Goal: Information Seeking & Learning: Learn about a topic

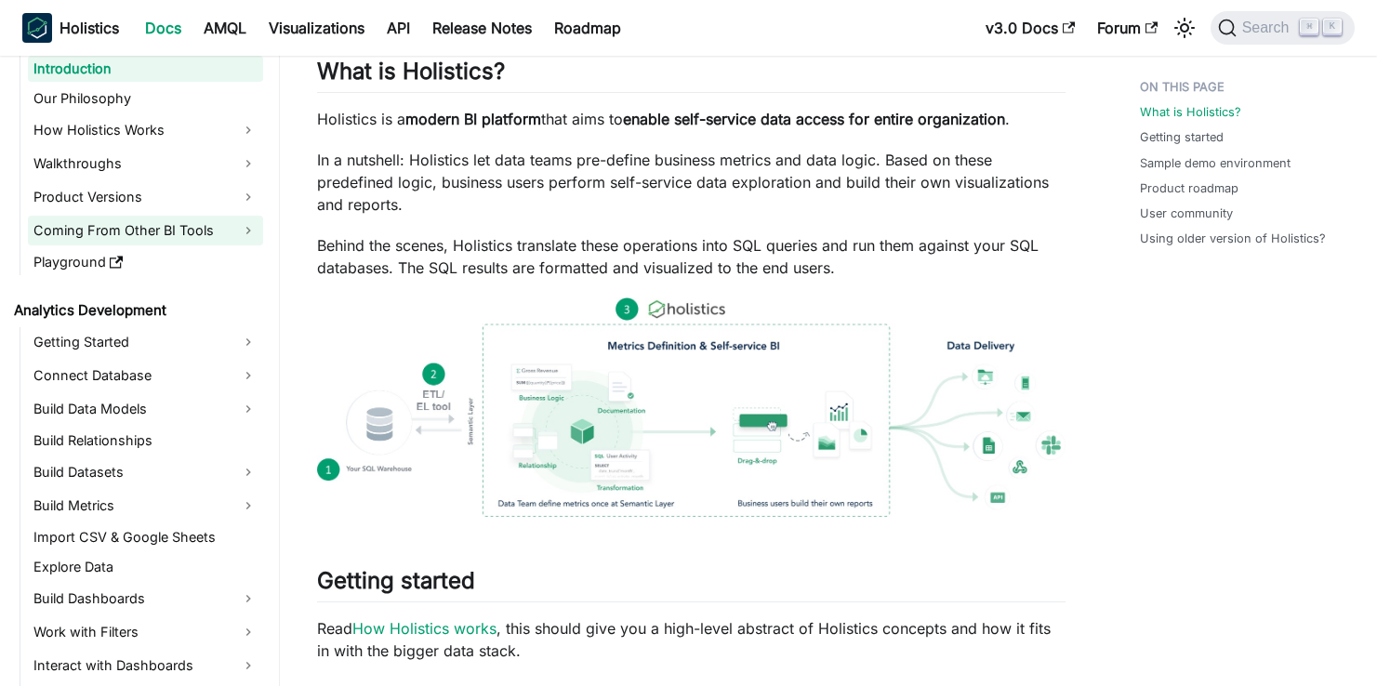
scroll to position [57, 0]
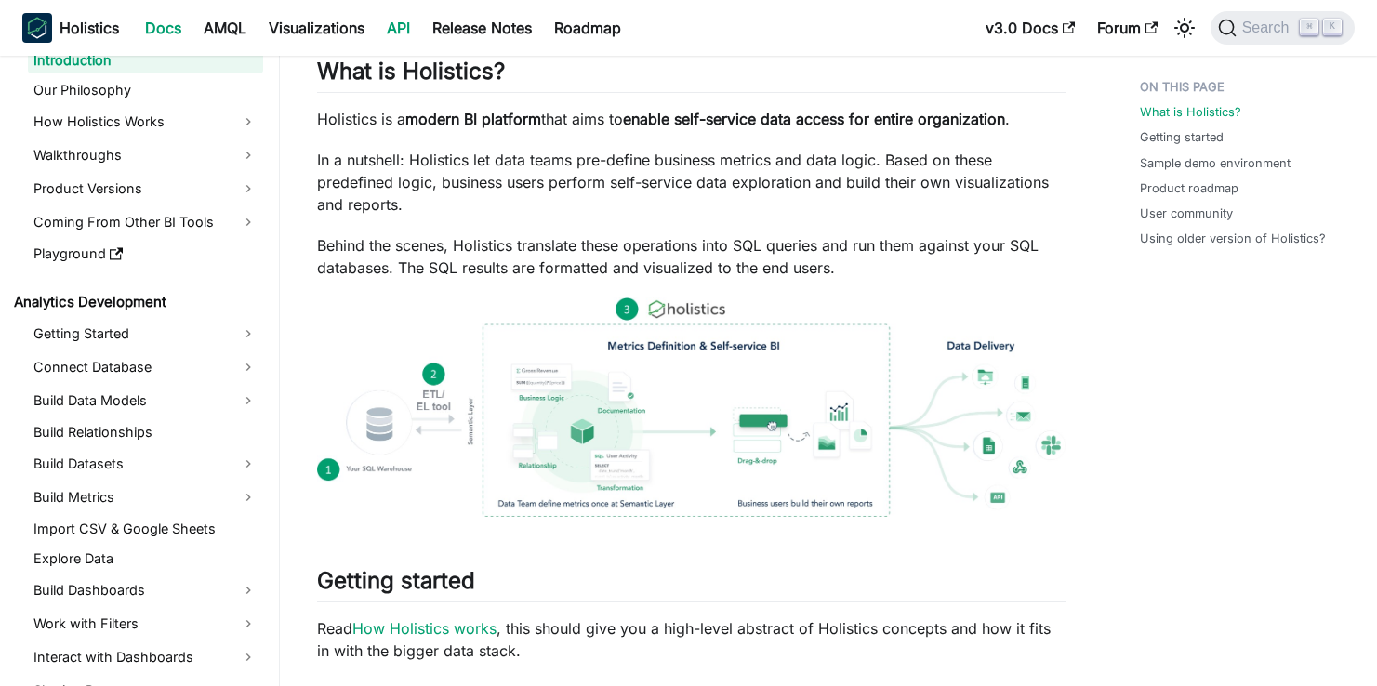
click at [404, 28] on link "API" at bounding box center [399, 28] width 46 height 30
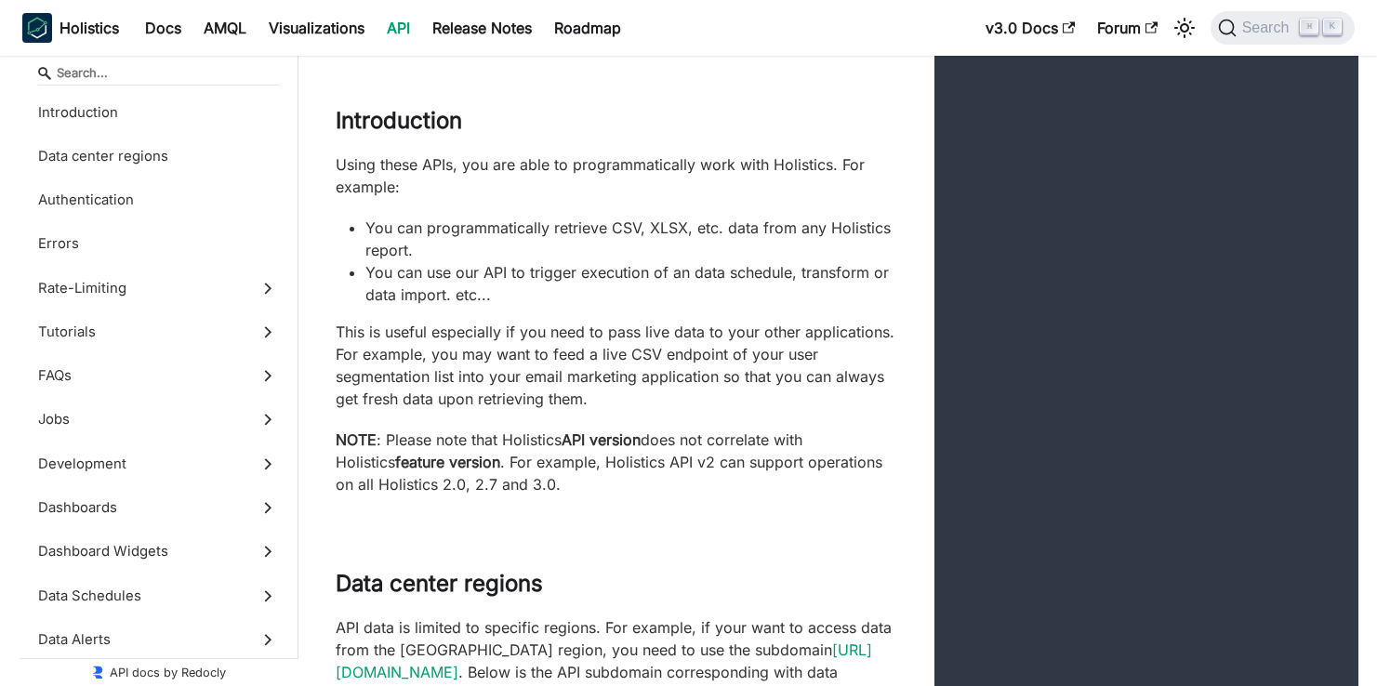
scroll to position [198, 0]
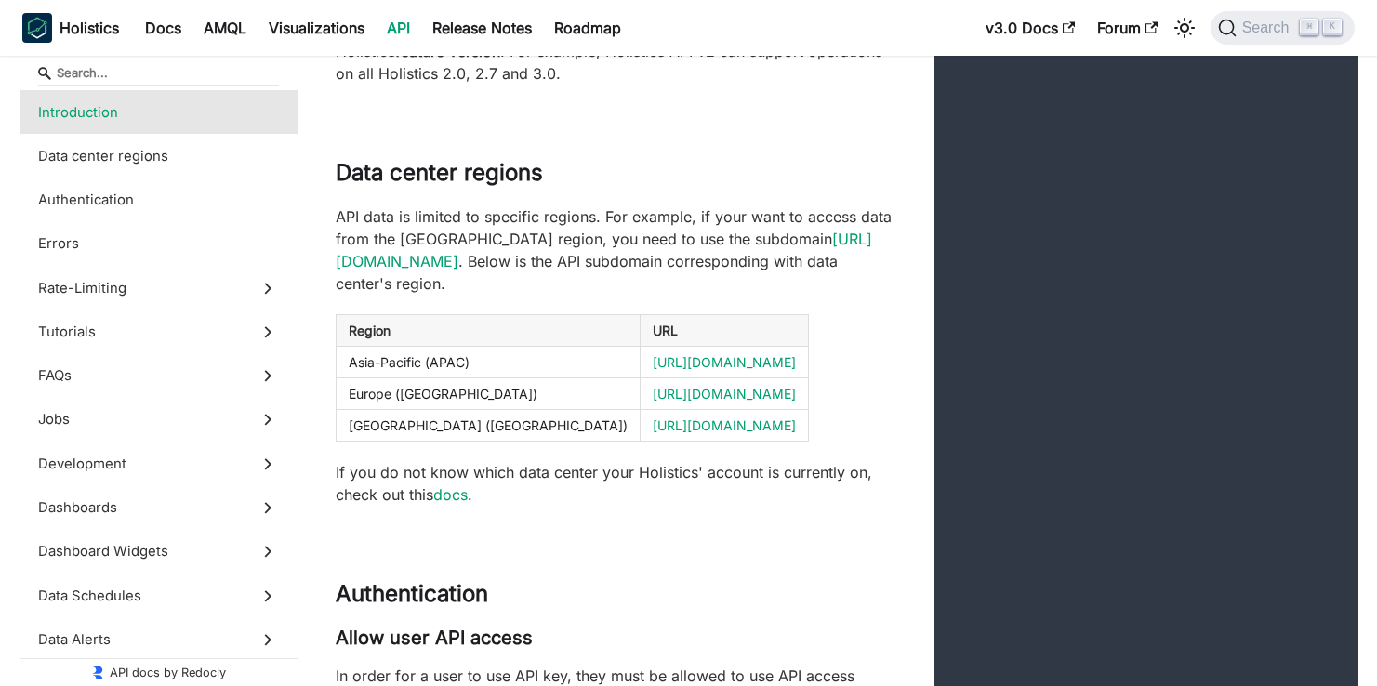
scroll to position [619, 0]
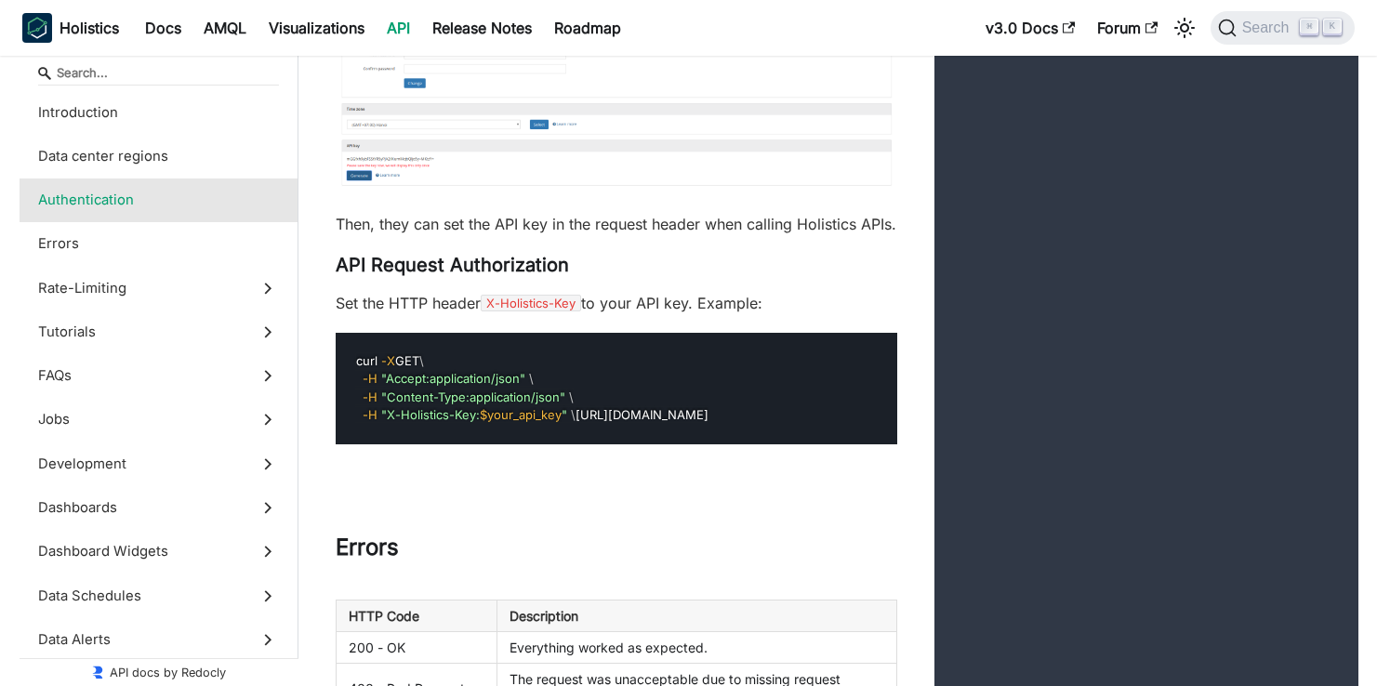
scroll to position [1652, 0]
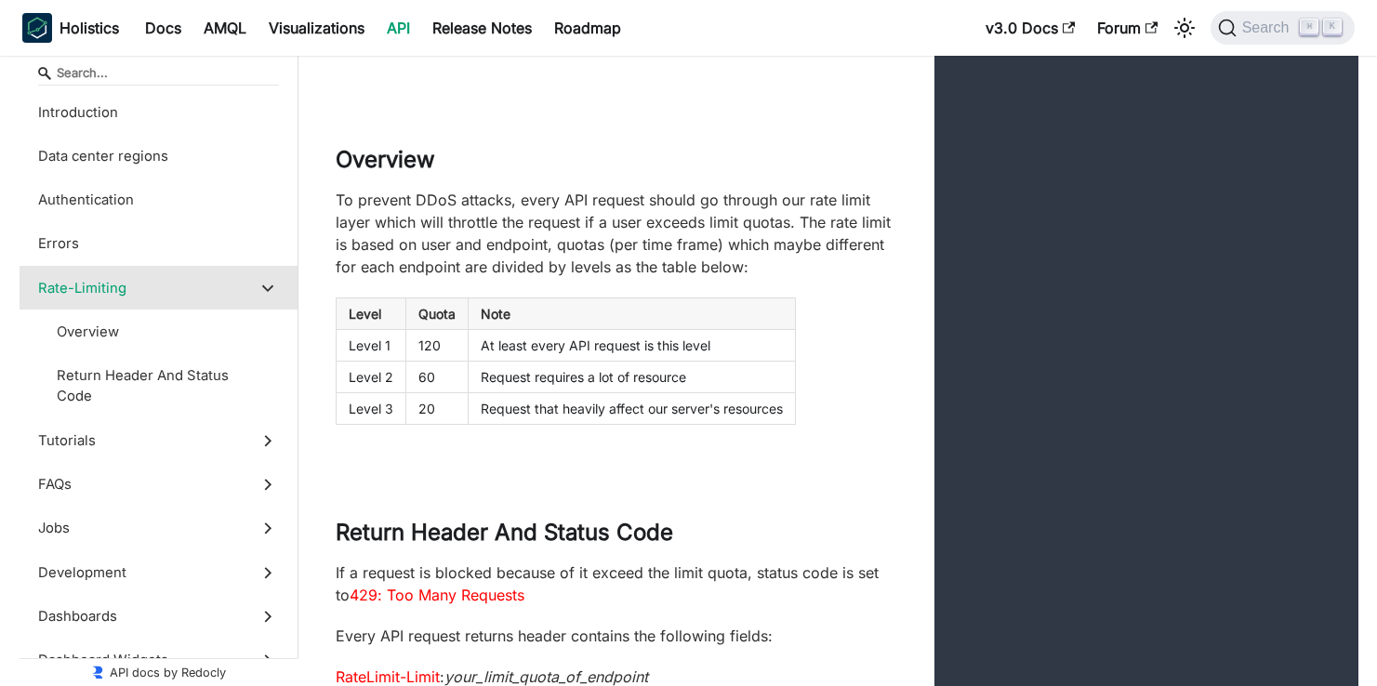
scroll to position [3955, 0]
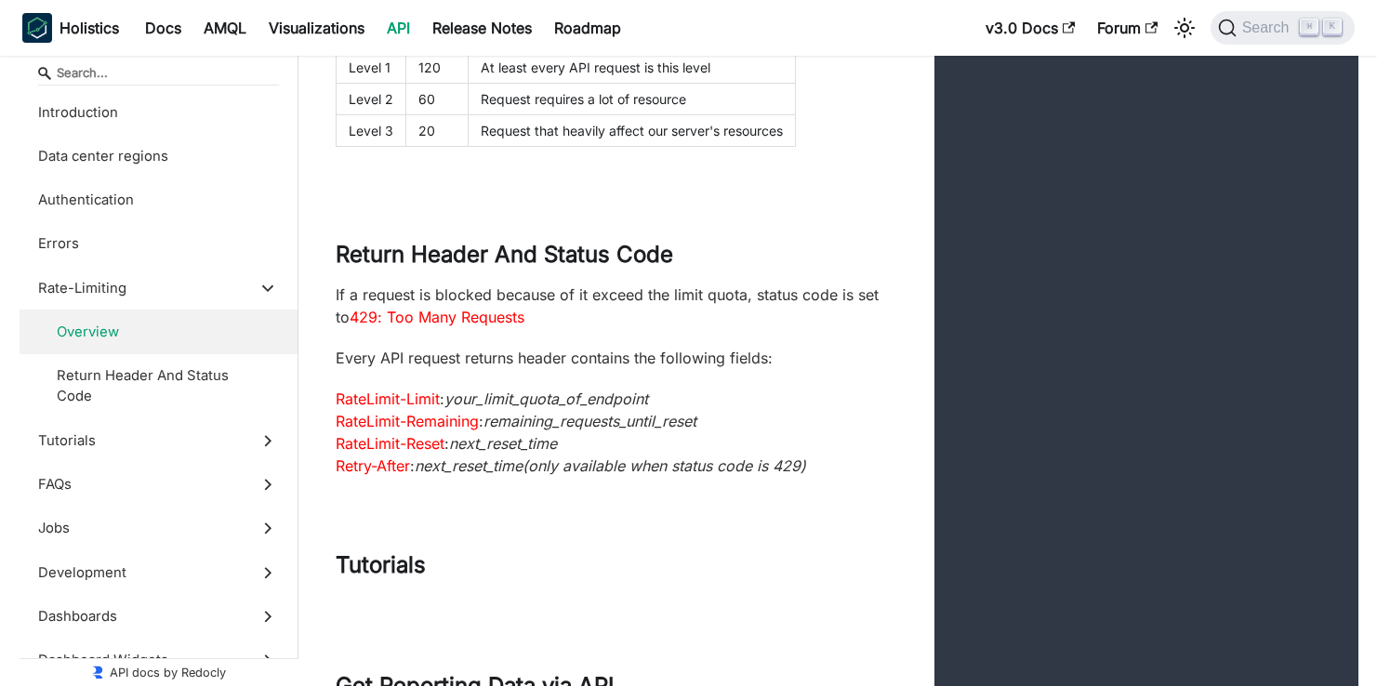
scroll to position [4258, 0]
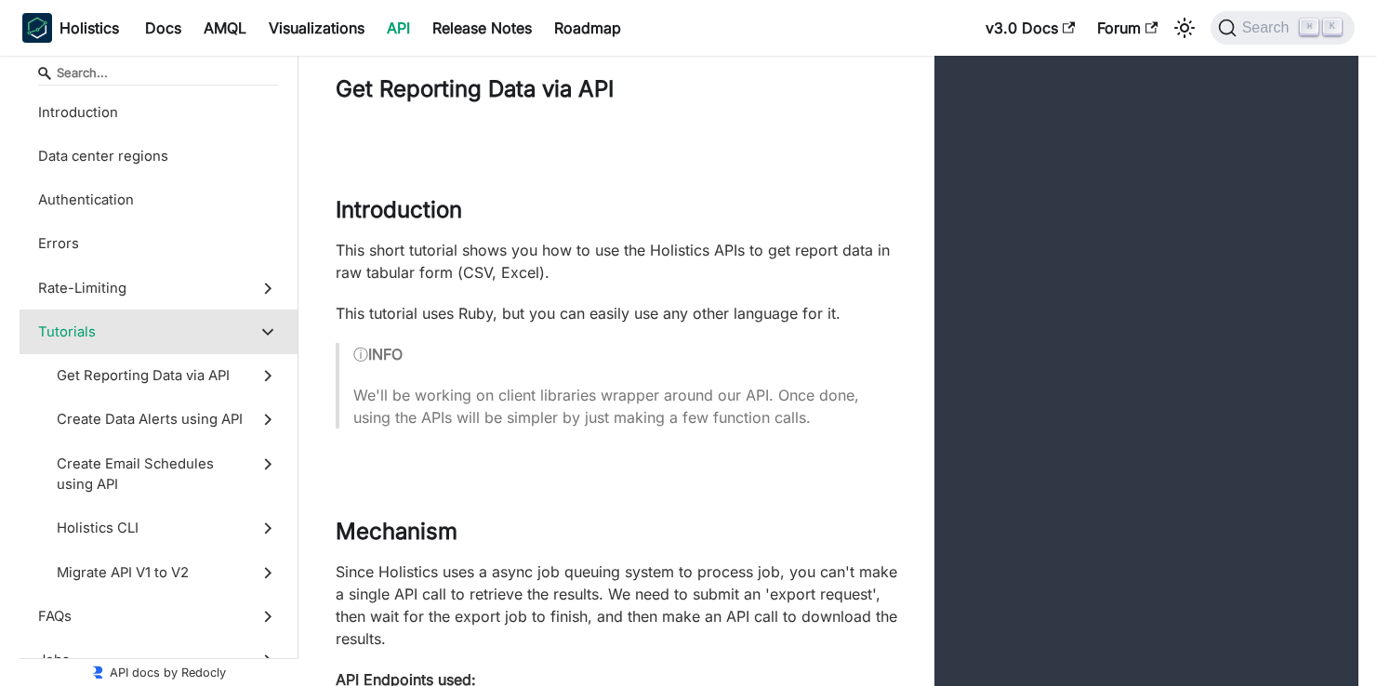
scroll to position [4832, 0]
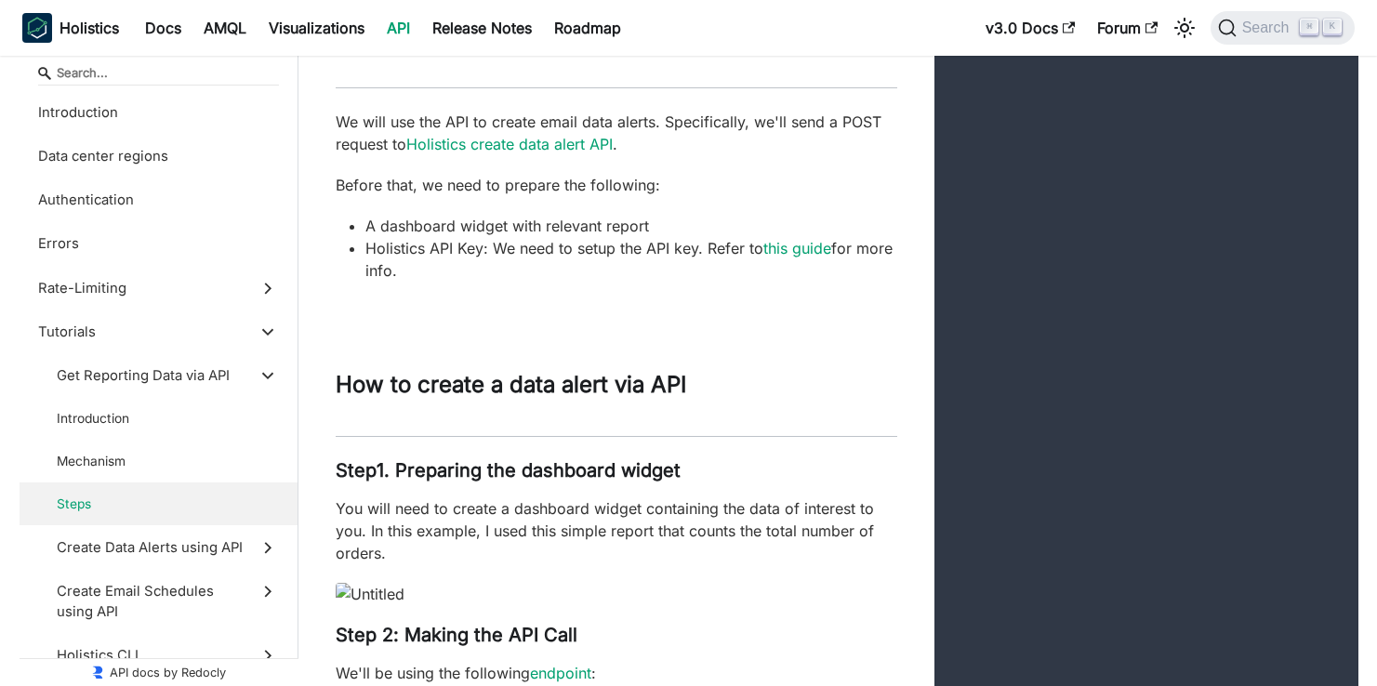
scroll to position [10253, 0]
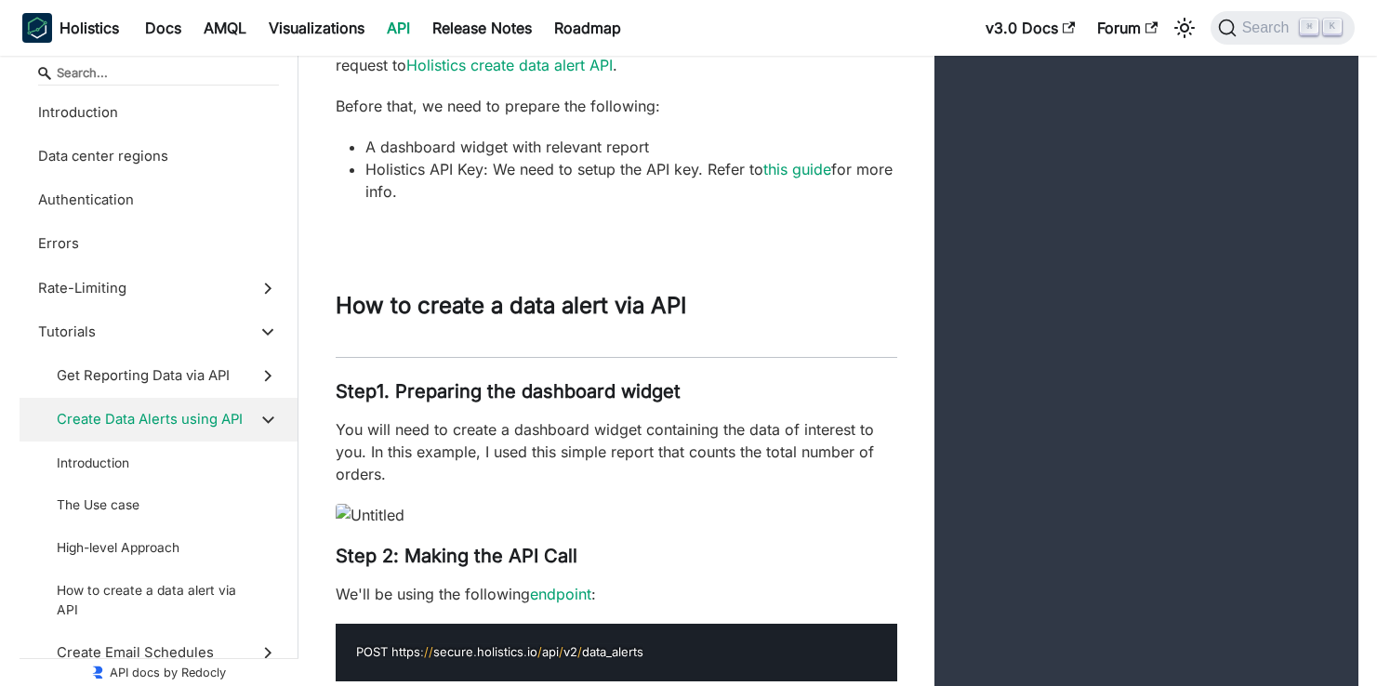
scroll to position [10357, 0]
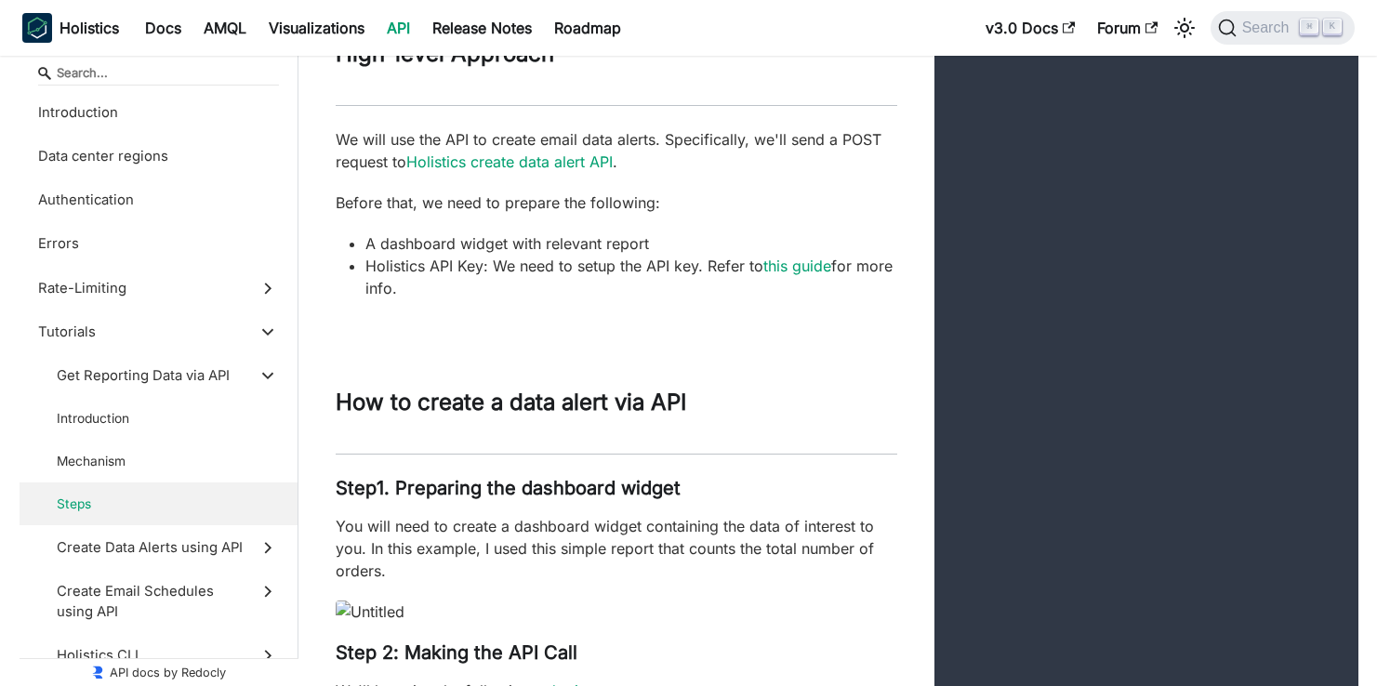
scroll to position [10246, 0]
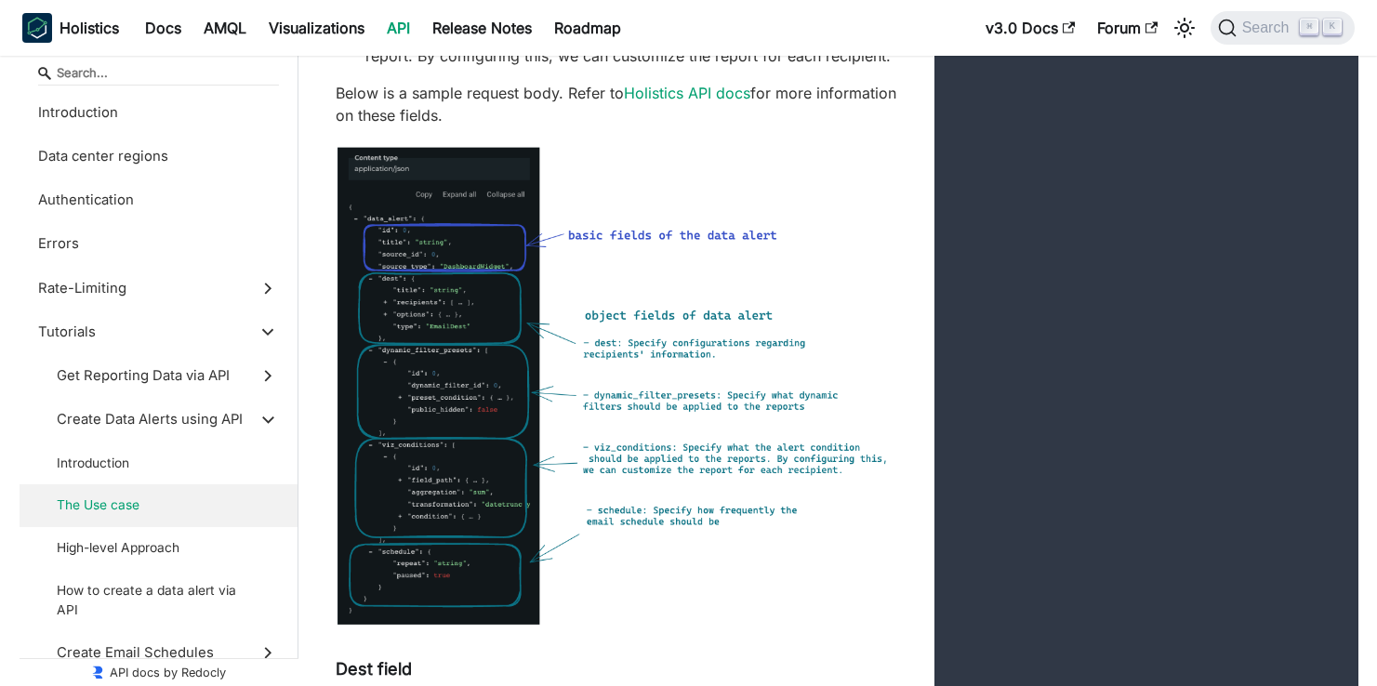
scroll to position [11206, 0]
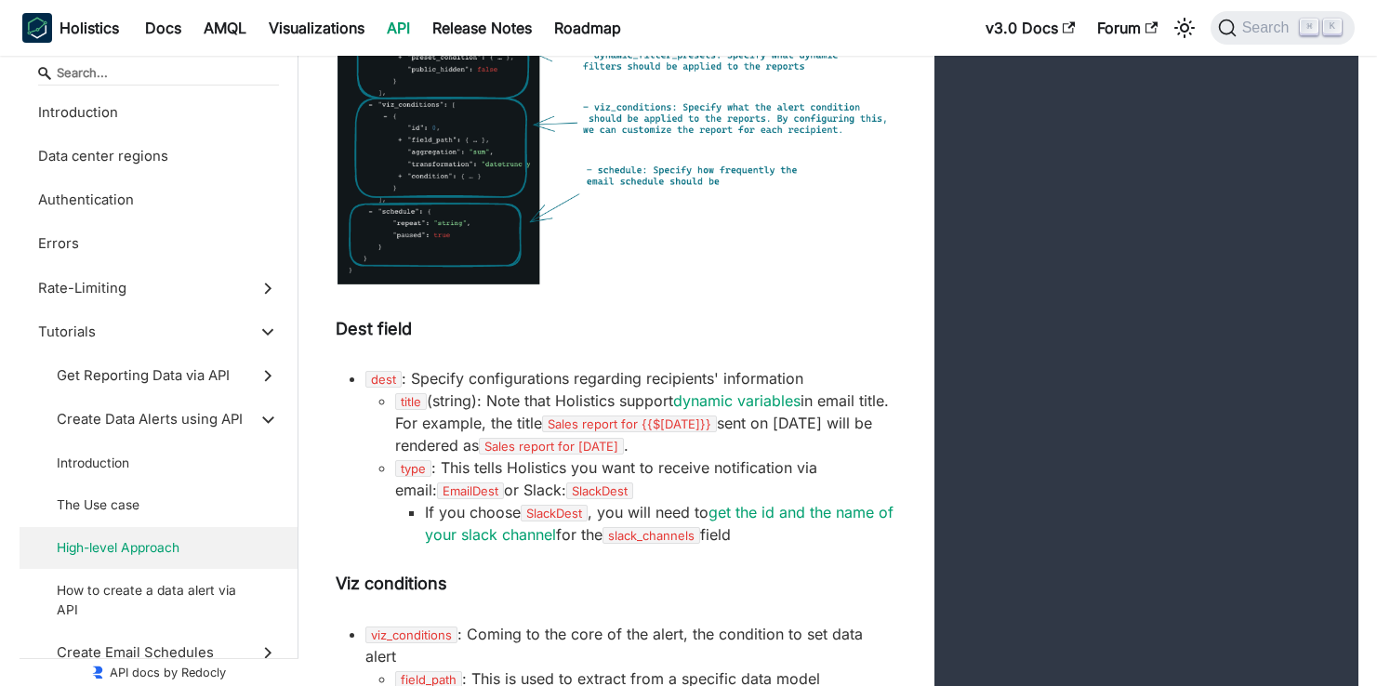
scroll to position [11546, 0]
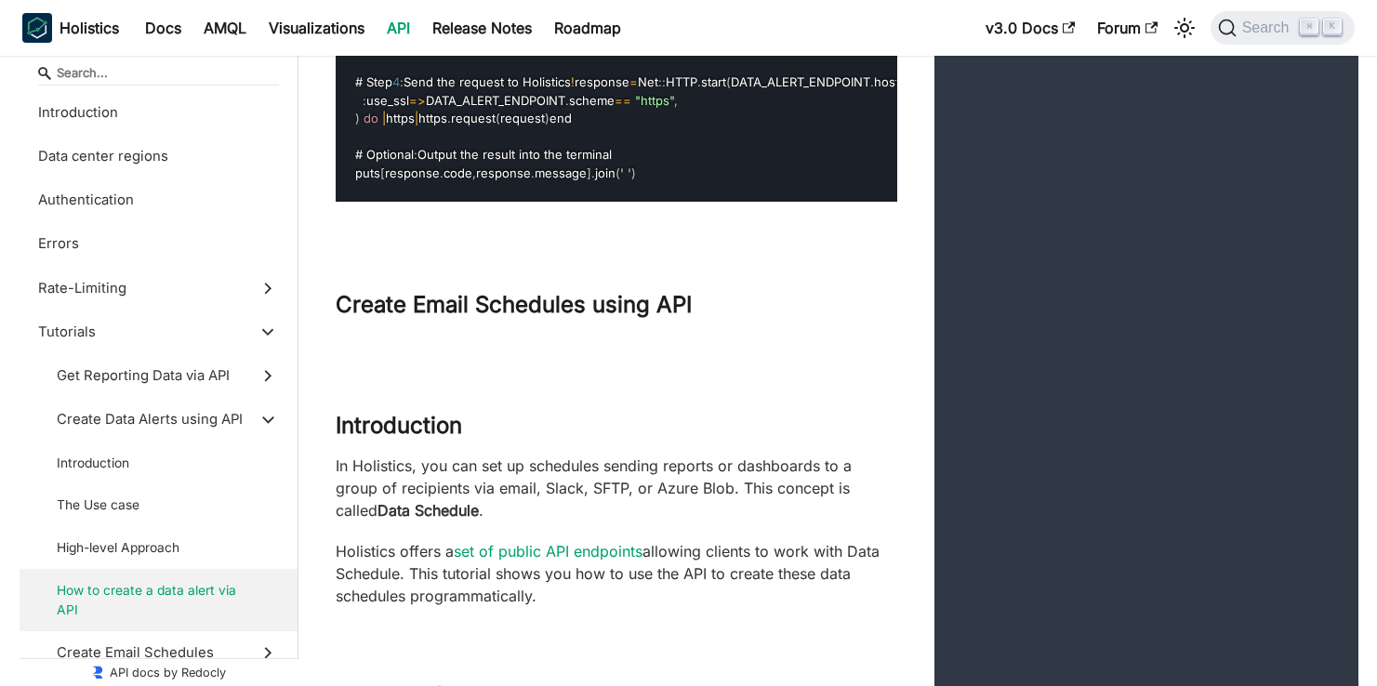
scroll to position [15699, 0]
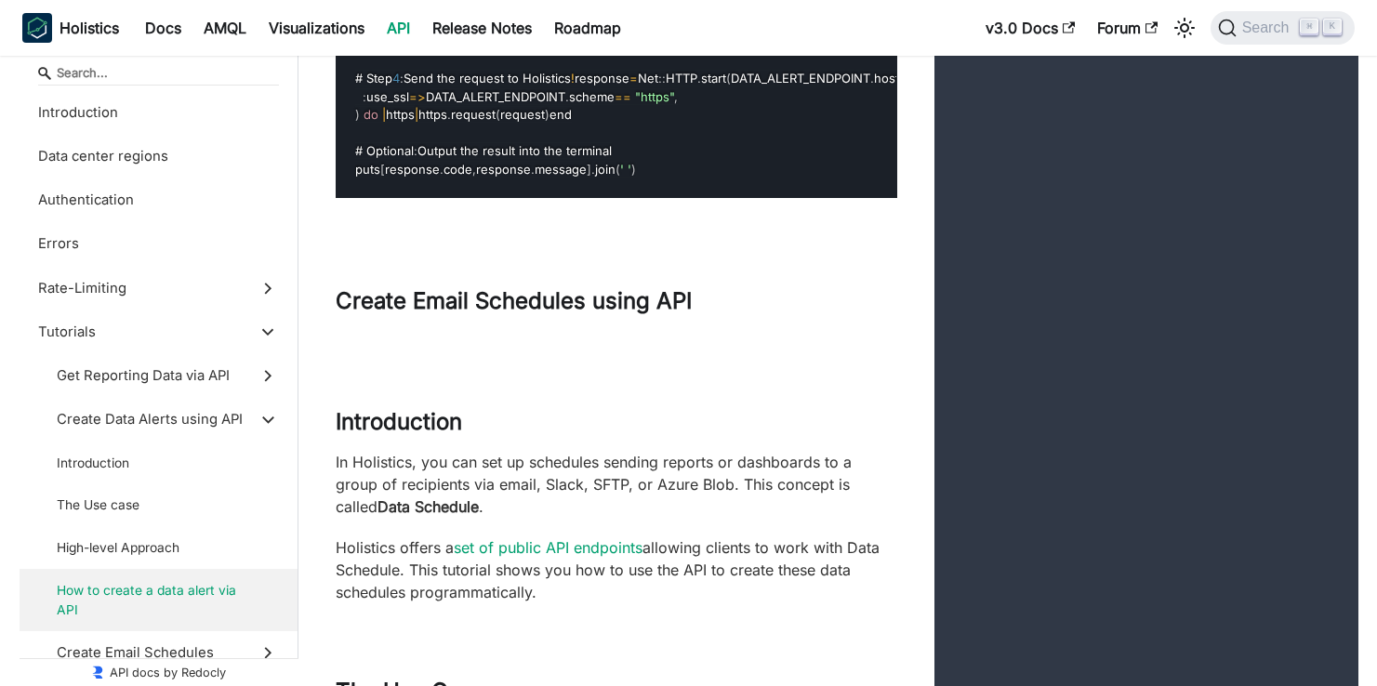
drag, startPoint x: 493, startPoint y: 284, endPoint x: 518, endPoint y: 406, distance: 125.3
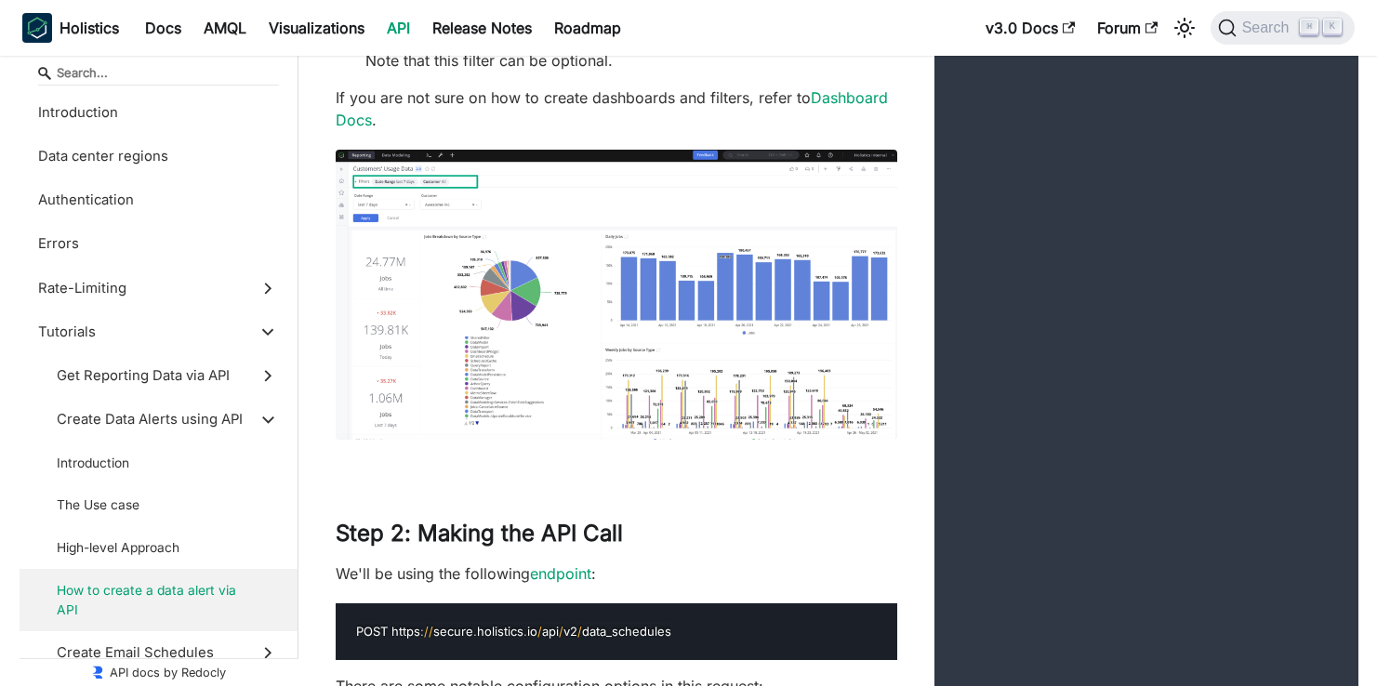
scroll to position [17336, 0]
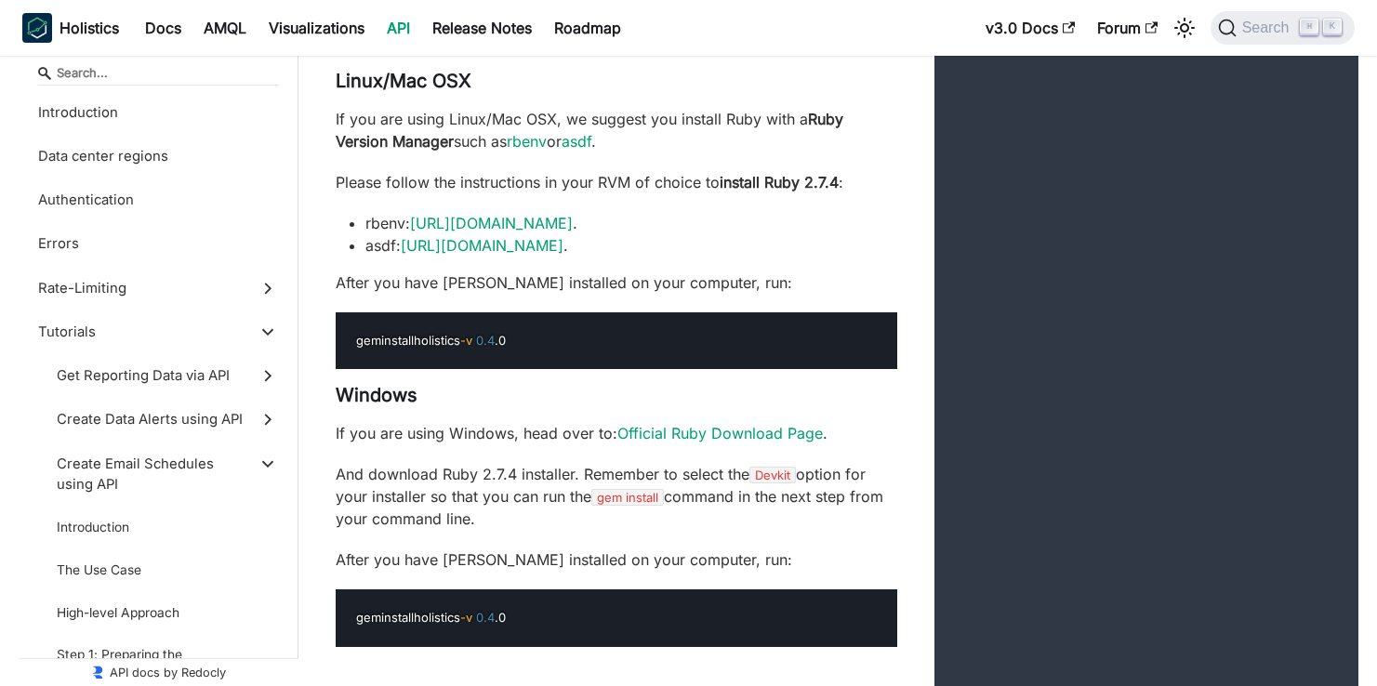
scroll to position [21754, 0]
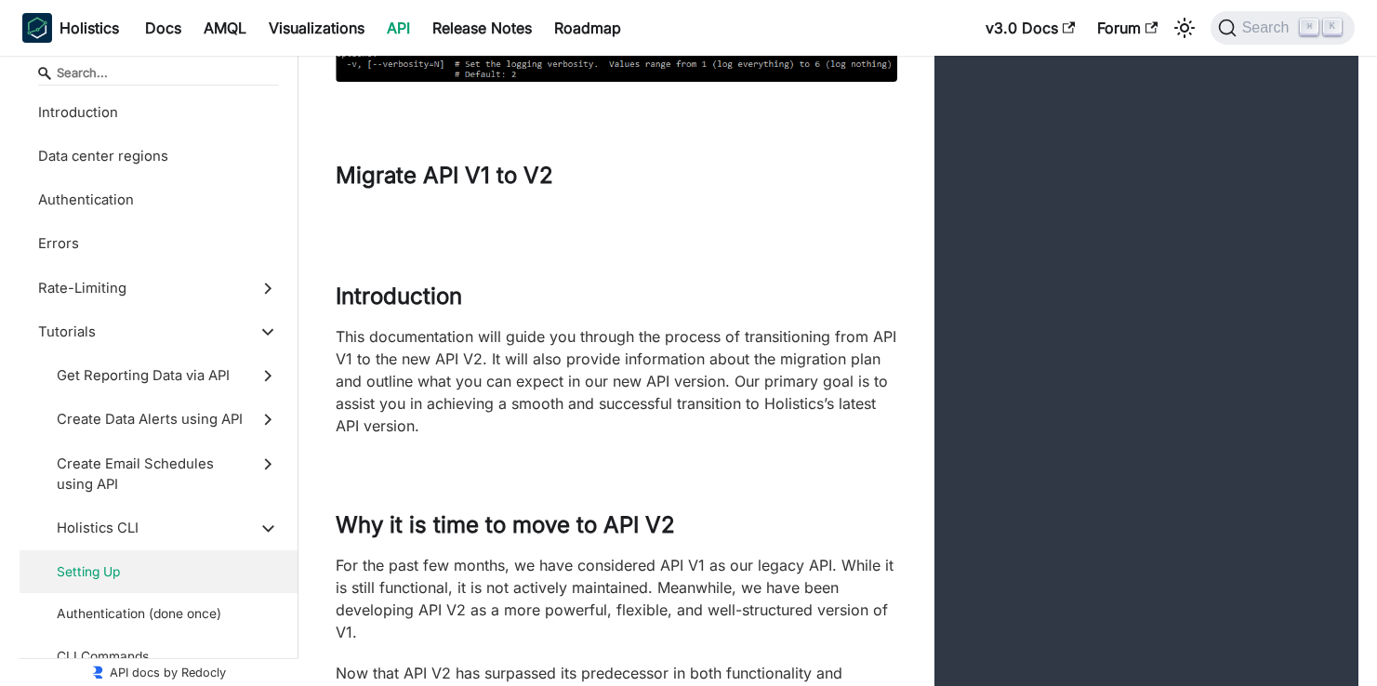
scroll to position [23710, 0]
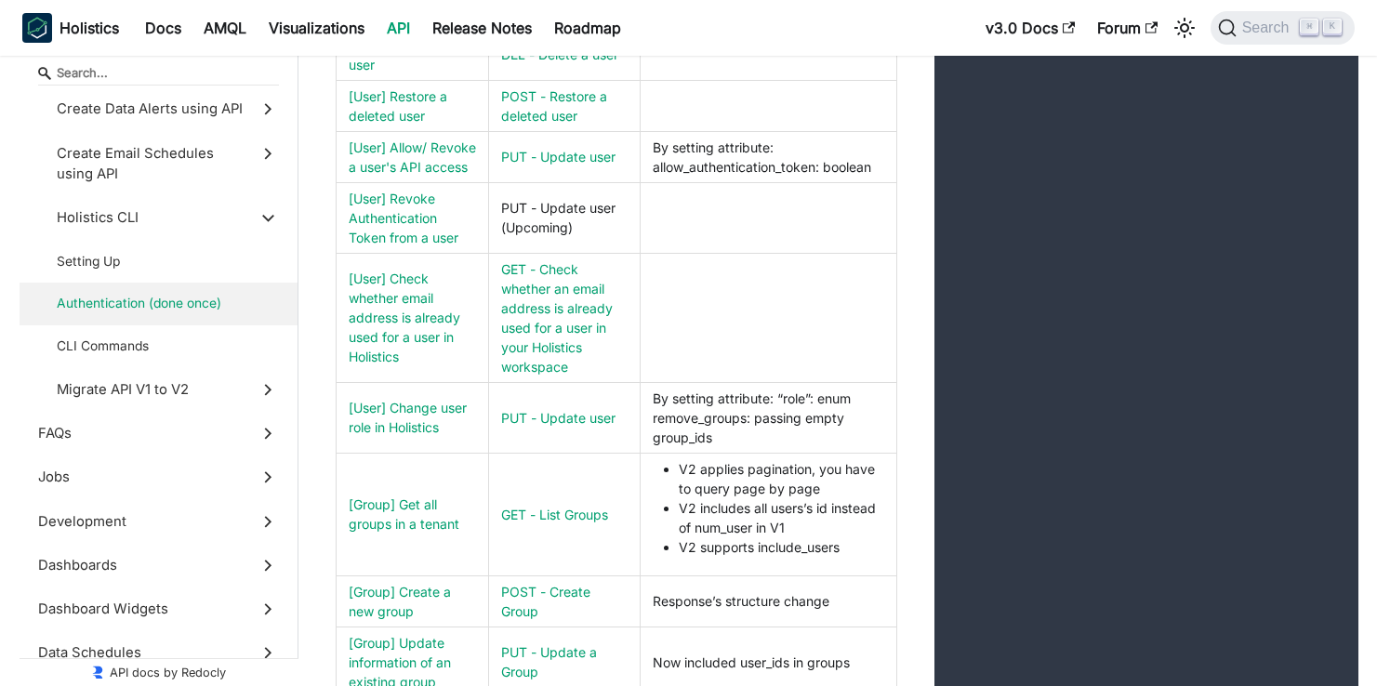
scroll to position [25344, 0]
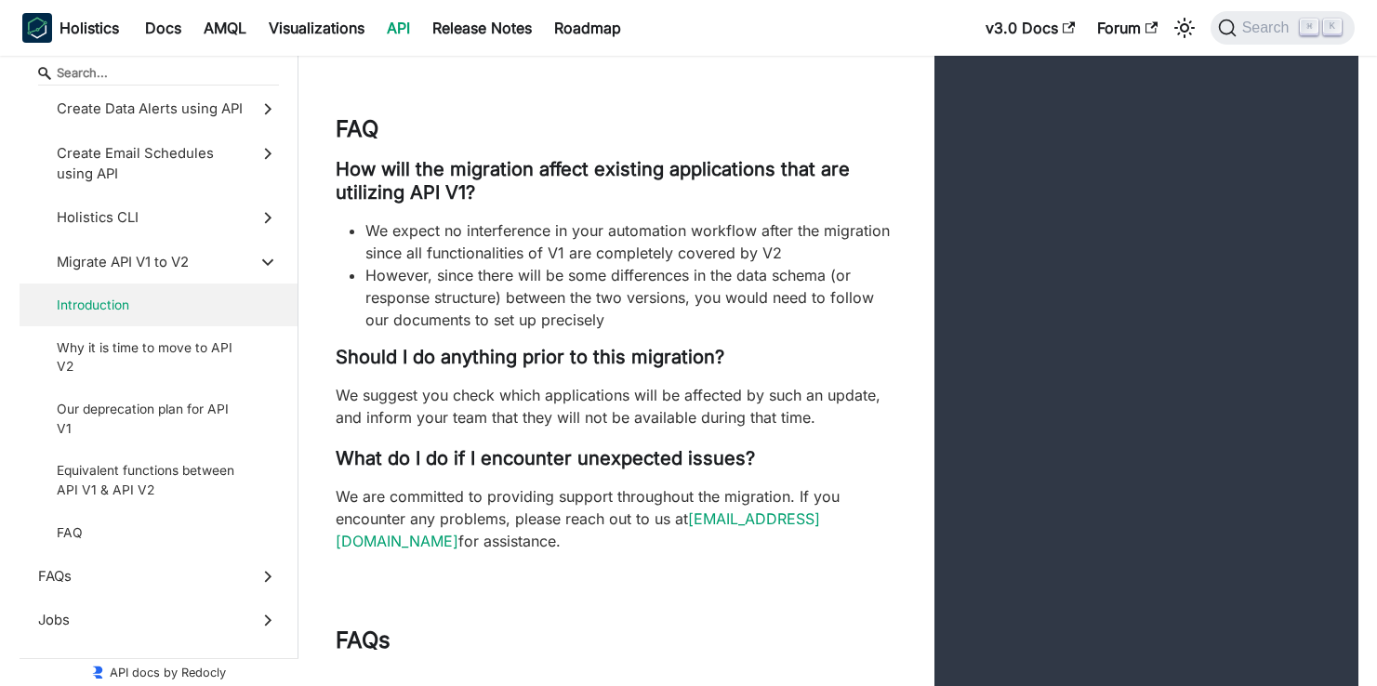
scroll to position [26166, 0]
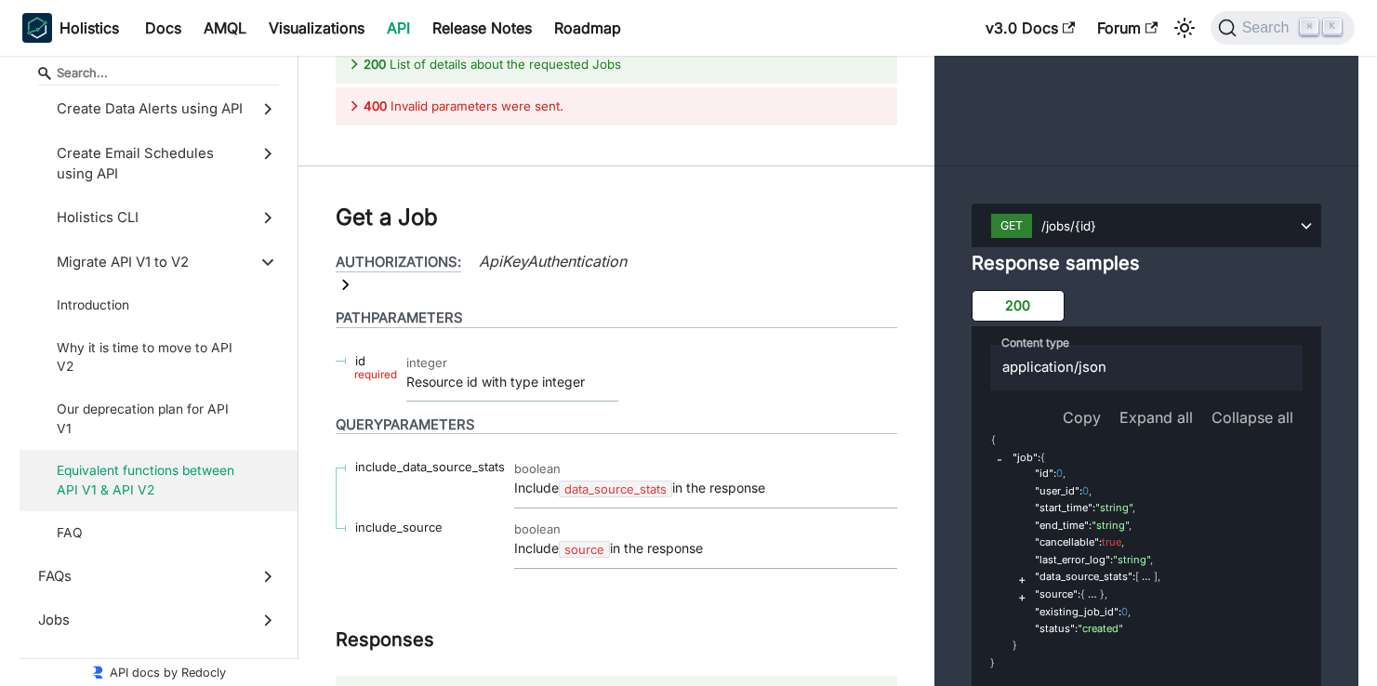
scroll to position [28200, 0]
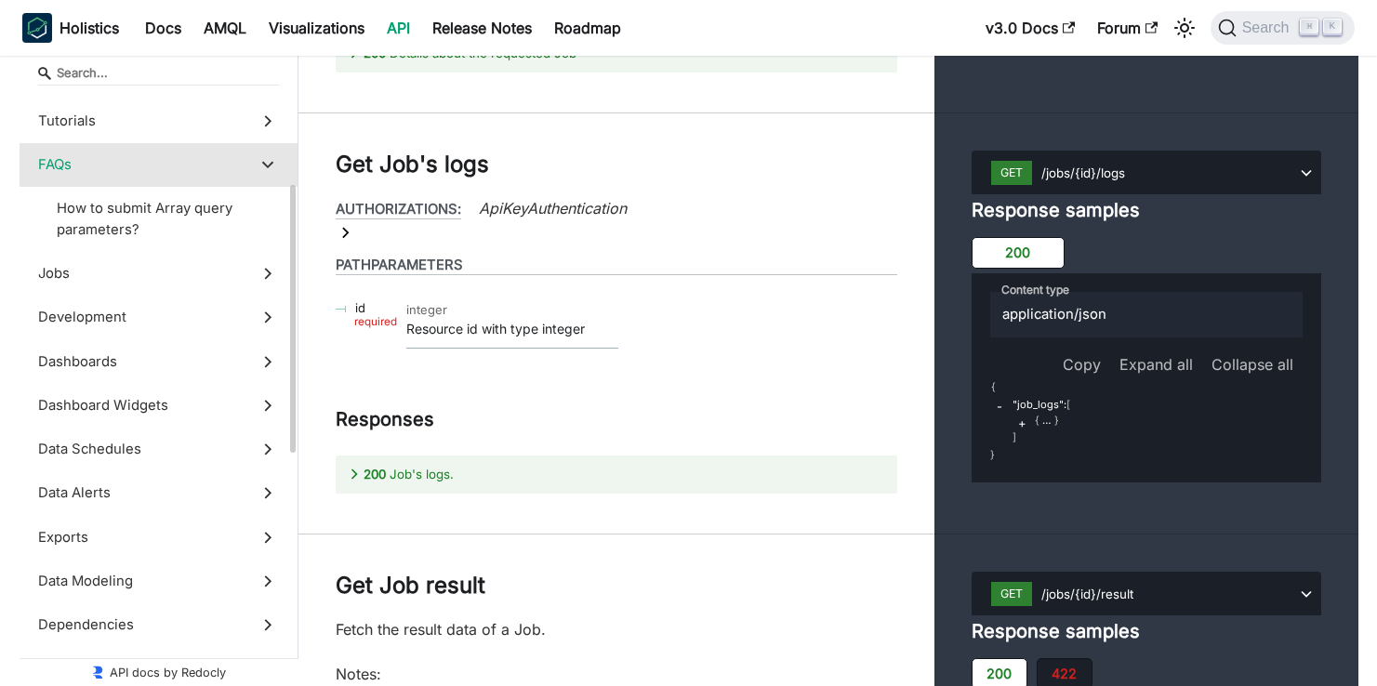
scroll to position [215, 0]
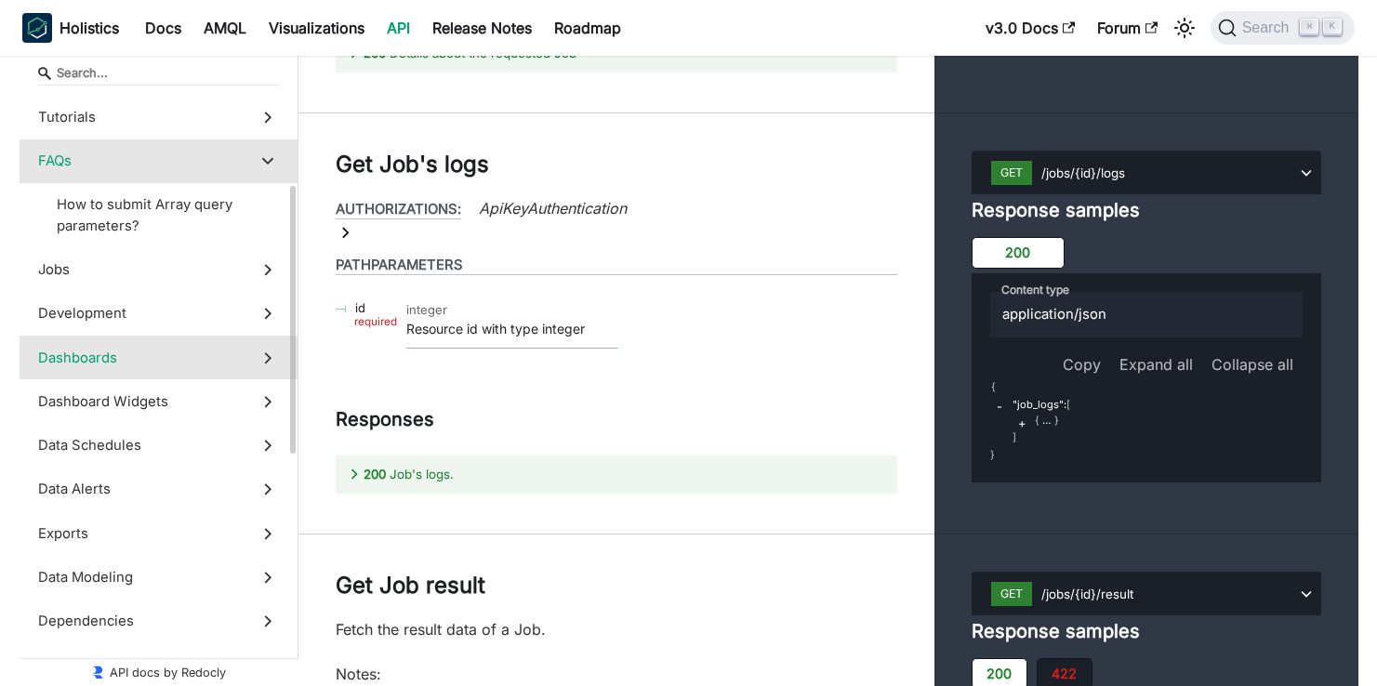
click at [171, 364] on span "Dashboards" at bounding box center [140, 358] width 205 height 20
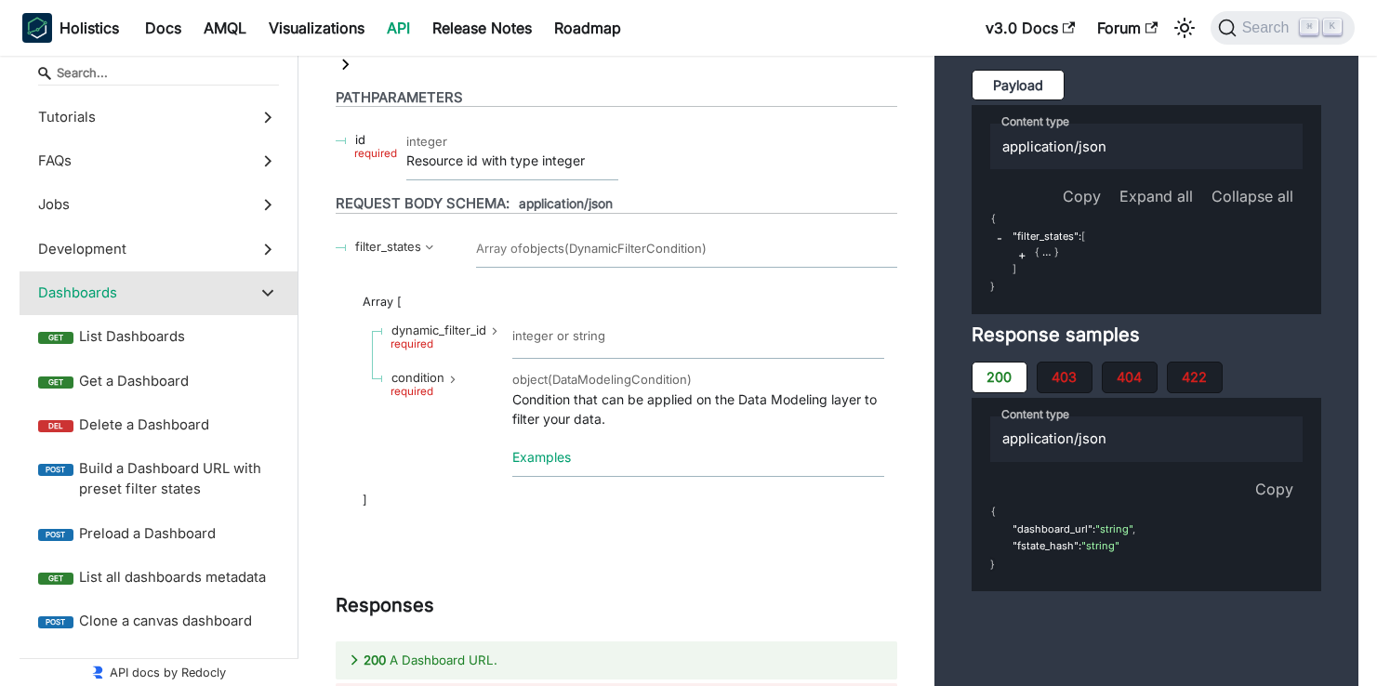
scroll to position [34100, 0]
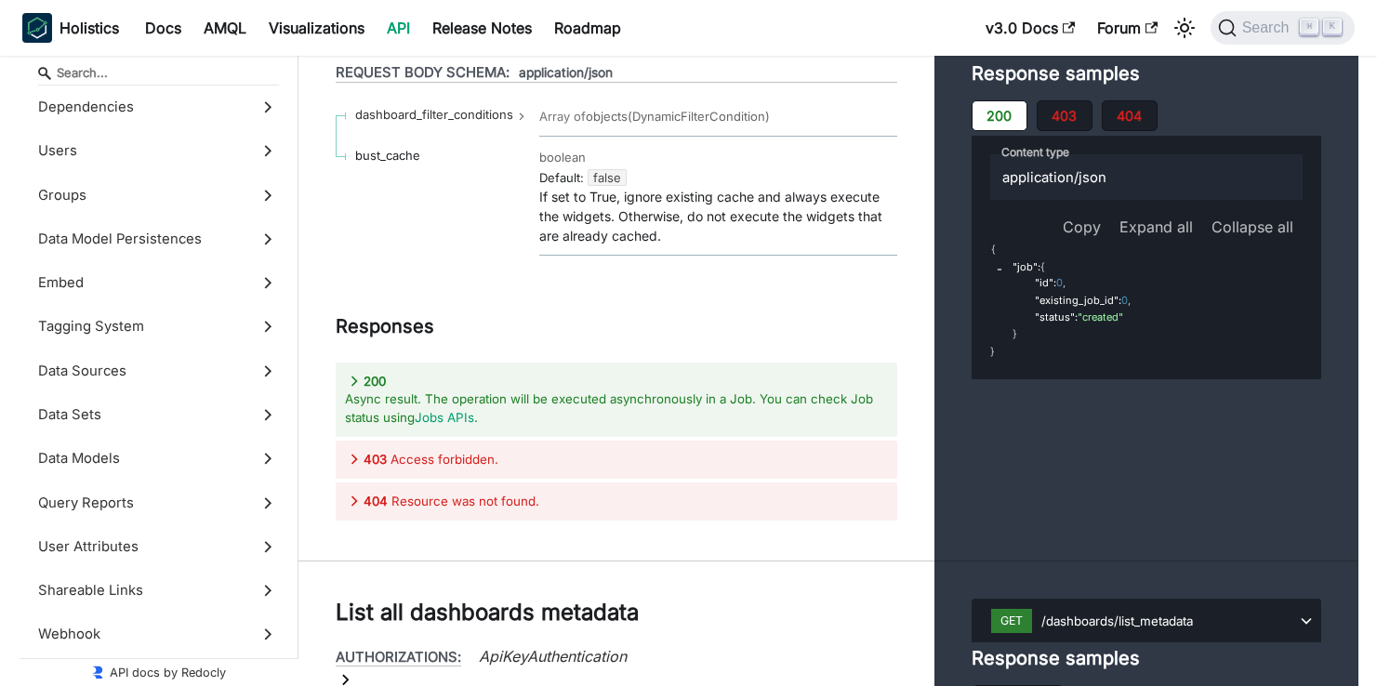
scroll to position [35221, 0]
